Goal: Find specific page/section: Find specific page/section

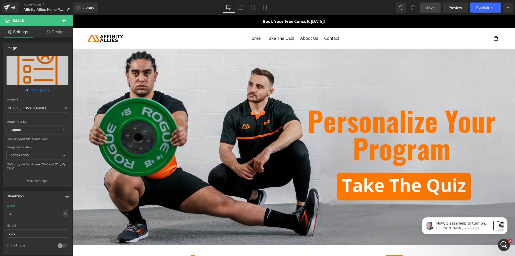
scroll to position [101, 0]
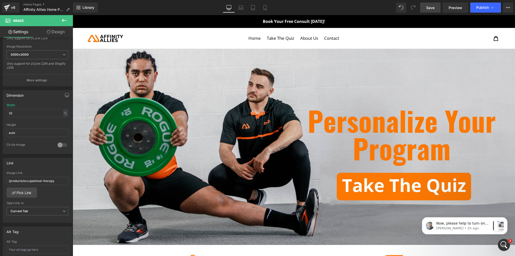
click at [432, 8] on span "Save" at bounding box center [430, 7] width 8 height 5
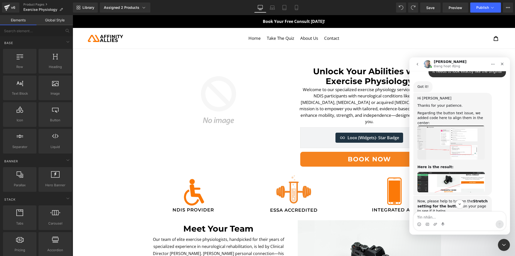
scroll to position [848, 0]
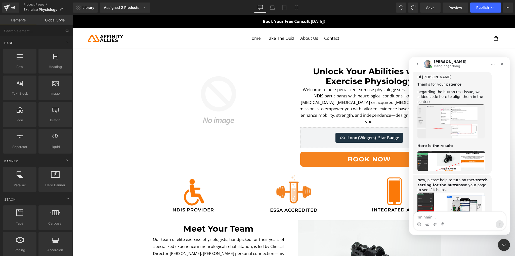
click at [452, 192] on img "Annie says…" at bounding box center [450, 212] width 67 height 40
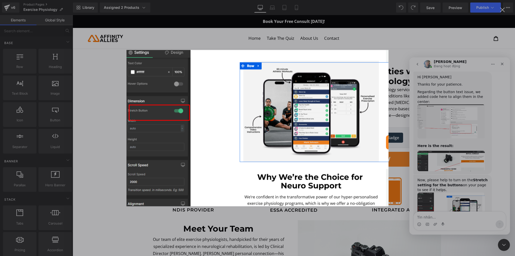
scroll to position [0, 0]
click at [452, 170] on div "Intercom messenger" at bounding box center [257, 128] width 515 height 256
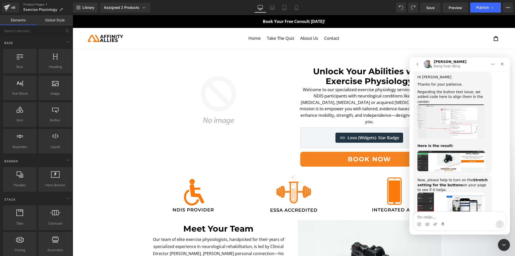
click at [429, 4] on div at bounding box center [257, 120] width 515 height 241
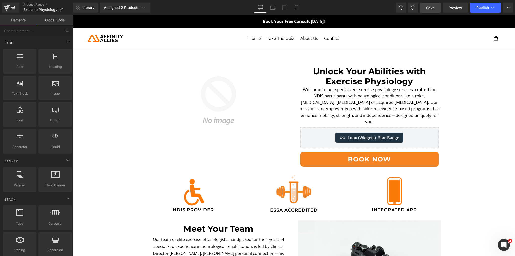
click at [430, 7] on span "Save" at bounding box center [430, 7] width 8 height 5
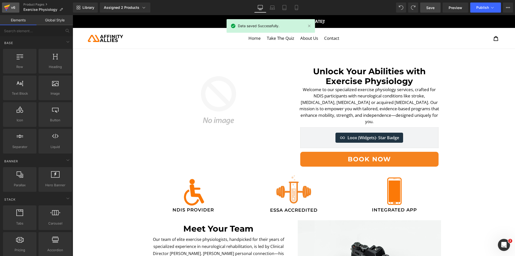
scroll to position [843, 0]
click at [15, 8] on div "v6" at bounding box center [13, 7] width 6 height 7
